Goal: Navigation & Orientation: Go to known website

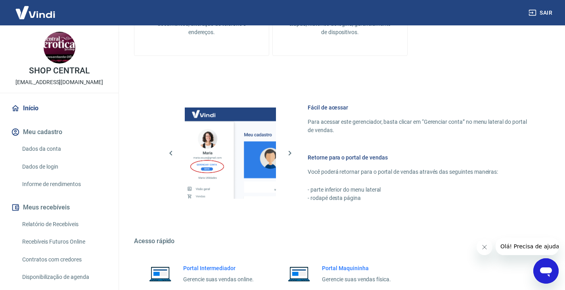
scroll to position [344, 0]
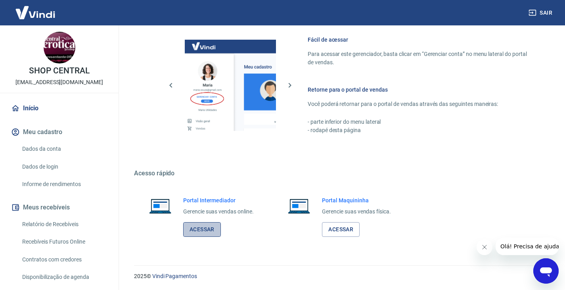
click at [206, 229] on link "Acessar" at bounding box center [202, 229] width 38 height 15
